Goal: Task Accomplishment & Management: Complete application form

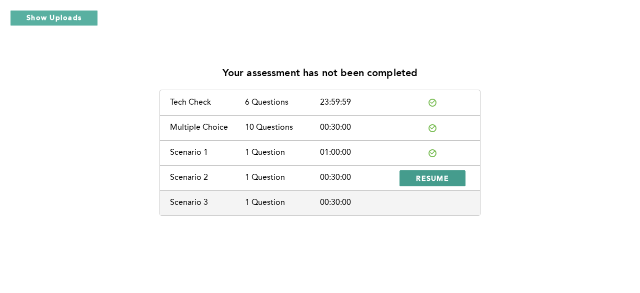
click at [443, 182] on span "RESUME" at bounding box center [432, 178] width 33 height 10
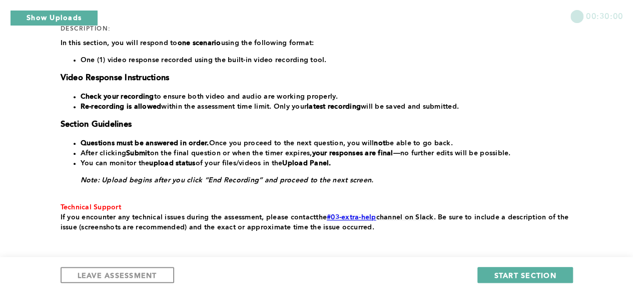
scroll to position [150, 0]
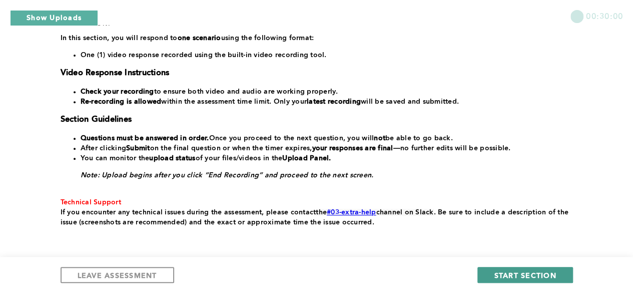
click at [548, 276] on span "START SECTION" at bounding box center [525, 275] width 62 height 10
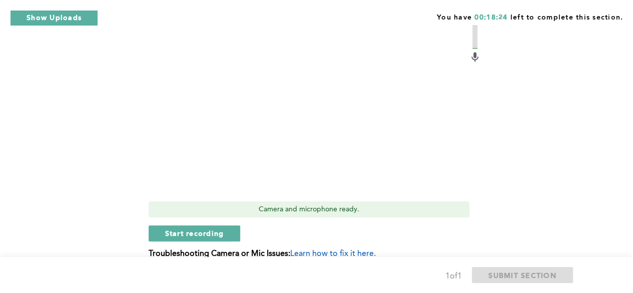
scroll to position [400, 0]
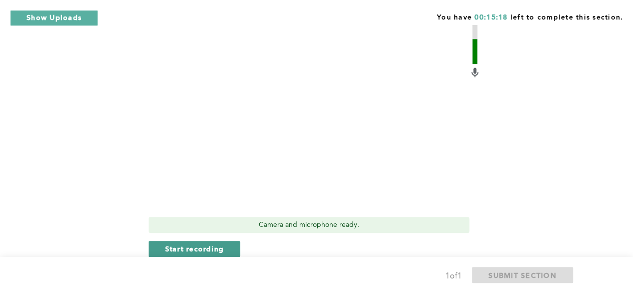
click at [205, 247] on span "Start recording" at bounding box center [194, 249] width 59 height 10
click at [194, 248] on span "Stop recording" at bounding box center [194, 249] width 59 height 10
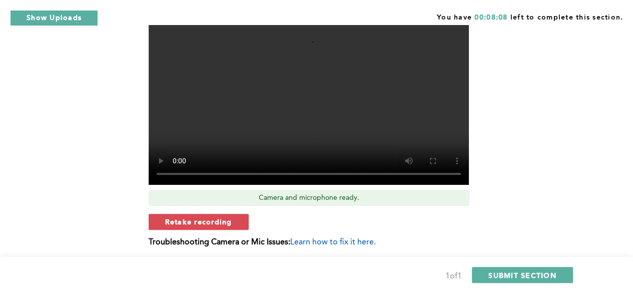
scroll to position [450, 0]
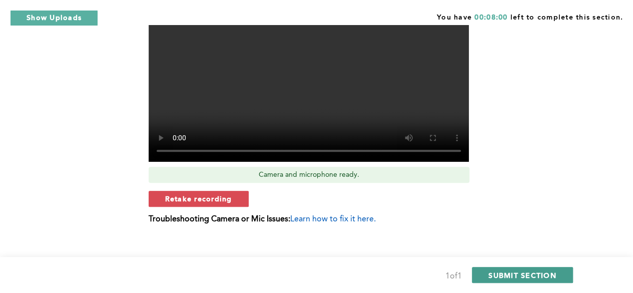
click at [512, 270] on span "SUBMIT SECTION" at bounding box center [522, 275] width 68 height 10
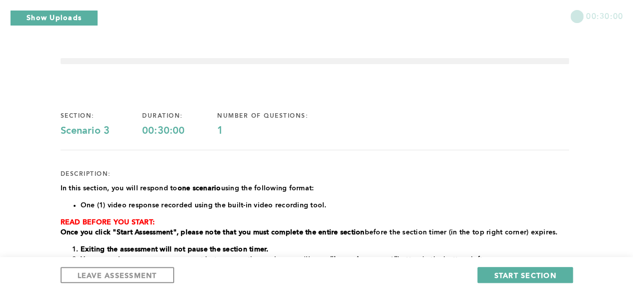
scroll to position [150, 0]
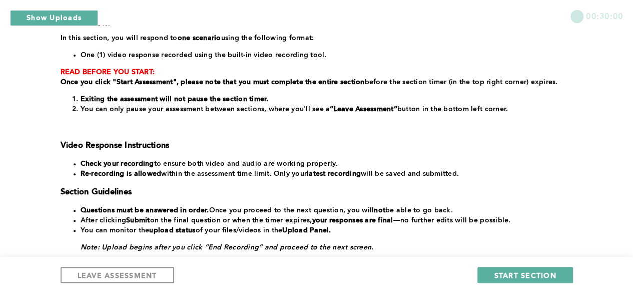
click at [65, 18] on button "Show Uploads" at bounding box center [54, 18] width 88 height 16
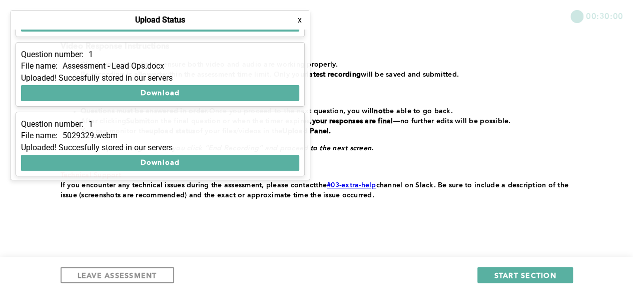
scroll to position [264, 0]
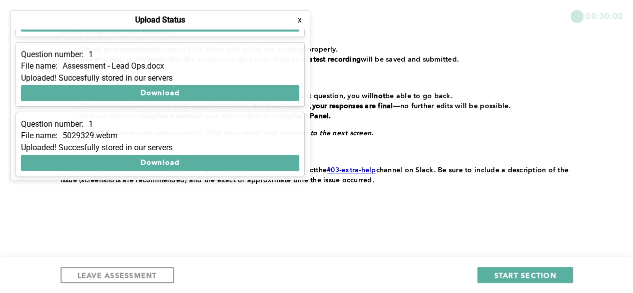
click at [300, 21] on button "x" at bounding box center [300, 20] width 10 height 10
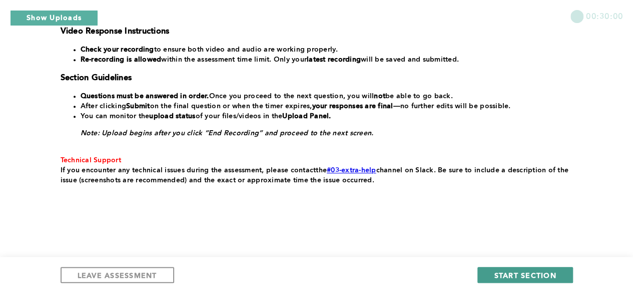
click at [527, 276] on span "START SECTION" at bounding box center [525, 275] width 62 height 10
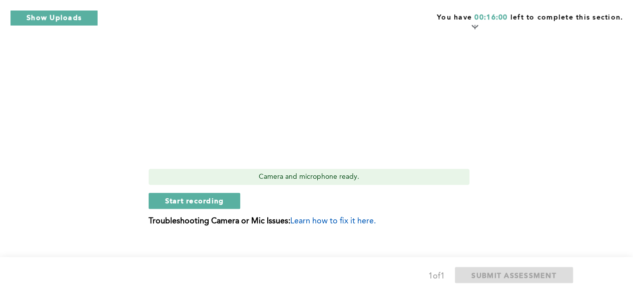
scroll to position [350, 0]
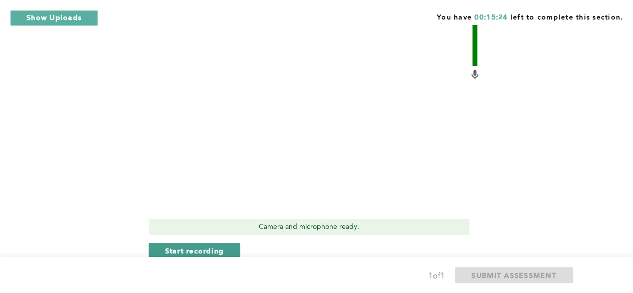
click at [216, 250] on span "Start recording" at bounding box center [194, 251] width 59 height 10
click at [206, 247] on span "Stop recording" at bounding box center [194, 251] width 59 height 10
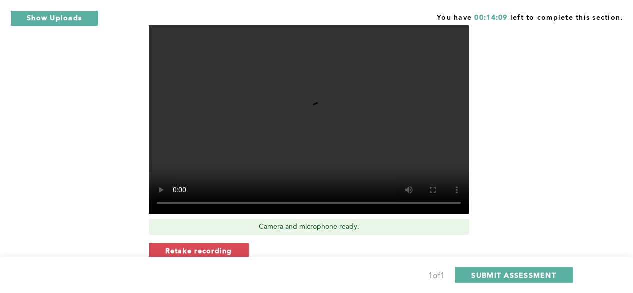
click at [224, 247] on span "Retake recording" at bounding box center [198, 251] width 67 height 10
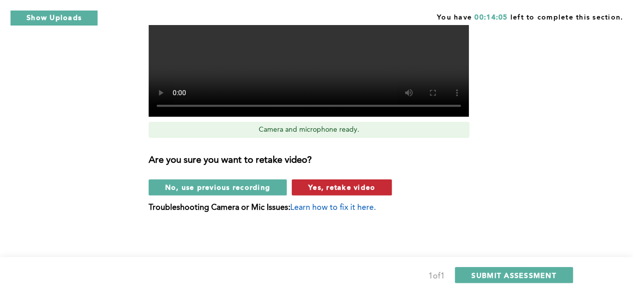
click at [342, 186] on span "Yes, retake video" at bounding box center [341, 187] width 67 height 10
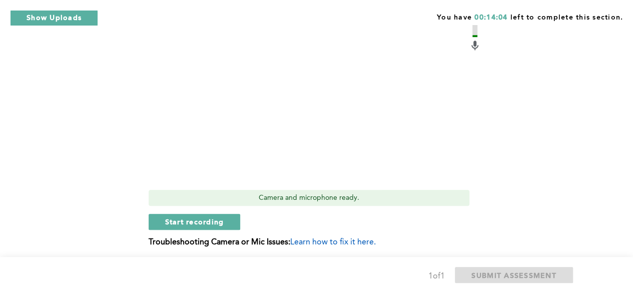
scroll to position [363, 0]
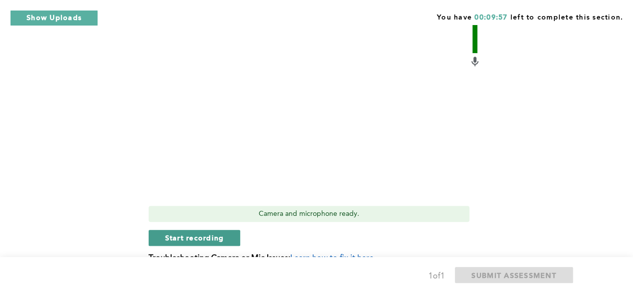
click at [206, 241] on span "Start recording" at bounding box center [194, 238] width 59 height 10
click at [220, 235] on span "Stop recording" at bounding box center [194, 238] width 59 height 10
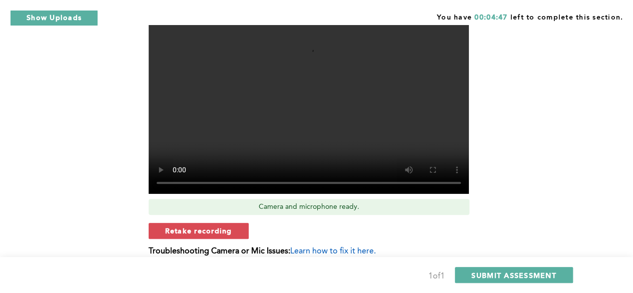
scroll to position [413, 0]
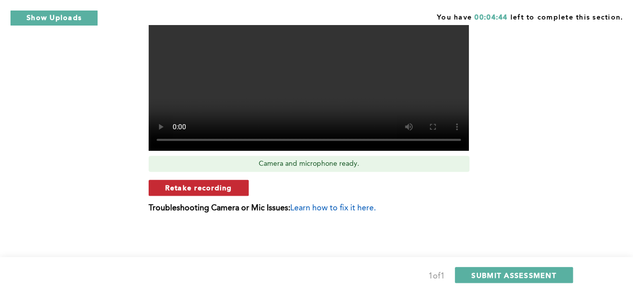
click at [205, 185] on span "Retake recording" at bounding box center [198, 188] width 67 height 10
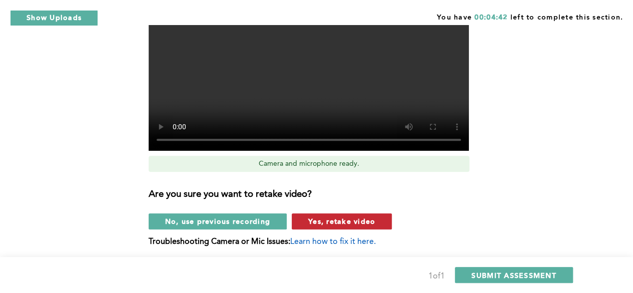
click at [345, 219] on span "Yes, retake video" at bounding box center [341, 221] width 67 height 10
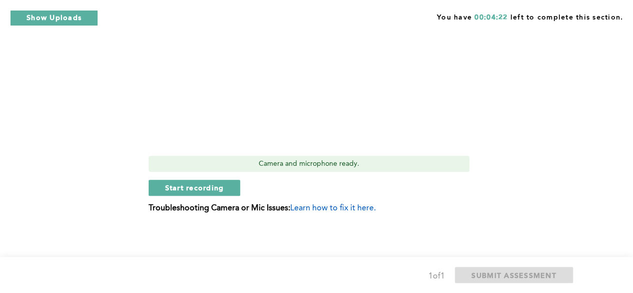
click at [201, 189] on span "Start recording" at bounding box center [194, 188] width 59 height 10
drag, startPoint x: 431, startPoint y: 203, endPoint x: 437, endPoint y: 199, distance: 6.8
click at [436, 200] on div "Video Duration Remaining: 1:57 Camera and microphone ready. Stop recording Trou…" at bounding box center [315, 58] width 332 height 326
click at [213, 184] on span "Stop recording" at bounding box center [194, 188] width 59 height 10
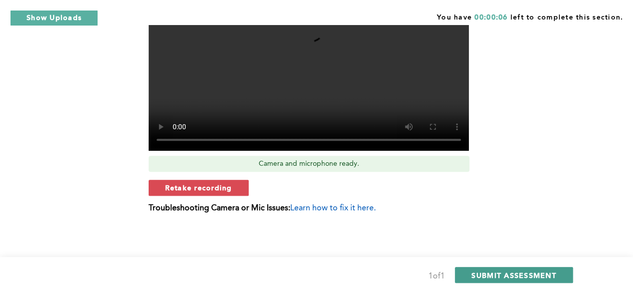
click at [525, 273] on span "SUBMIT ASSESSMENT" at bounding box center [513, 275] width 85 height 10
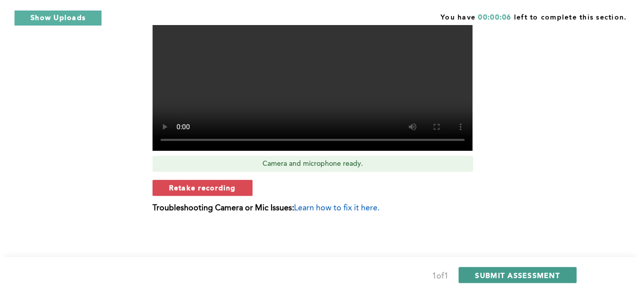
scroll to position [0, 0]
